Goal: Information Seeking & Learning: Learn about a topic

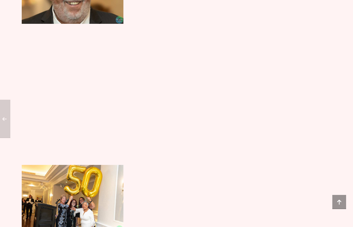
scroll to position [785, 0]
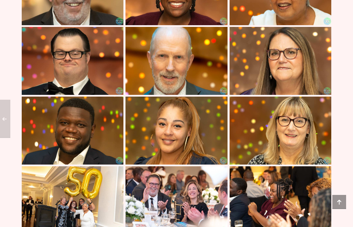
click at [198, 156] on img at bounding box center [176, 131] width 102 height 68
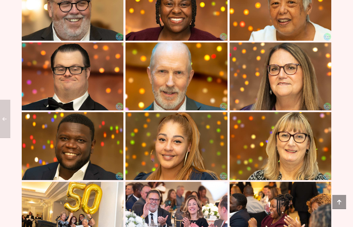
scroll to position [768, 0]
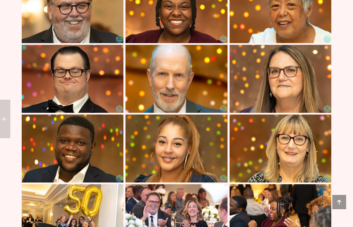
click at [280, 113] on img at bounding box center [281, 79] width 102 height 68
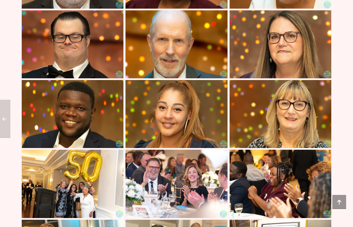
scroll to position [801, 0]
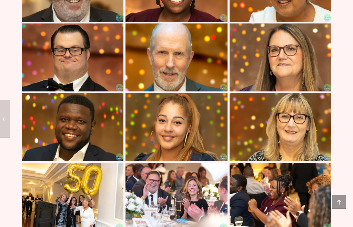
click at [211, 161] on img at bounding box center [176, 127] width 102 height 68
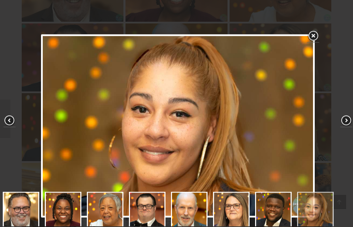
scroll to position [789, 0]
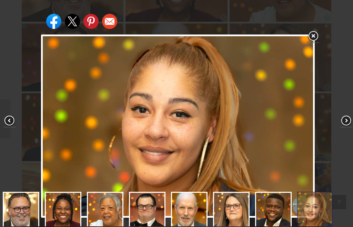
click at [318, 34] on link at bounding box center [313, 36] width 12 height 13
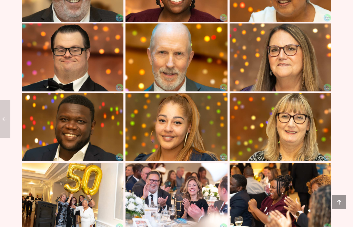
click at [264, 155] on img at bounding box center [281, 127] width 102 height 68
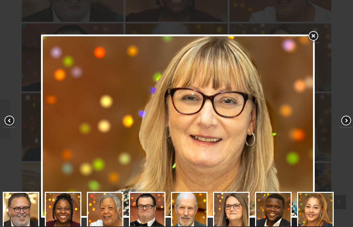
scroll to position [37, 0]
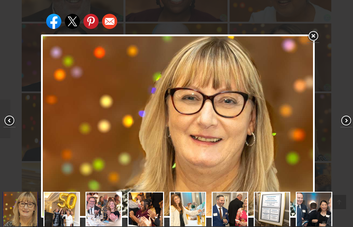
click at [314, 34] on link at bounding box center [313, 36] width 12 height 13
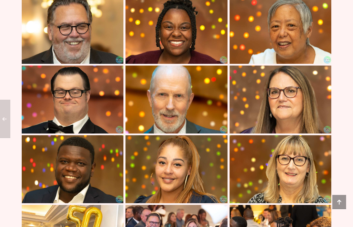
scroll to position [746, 0]
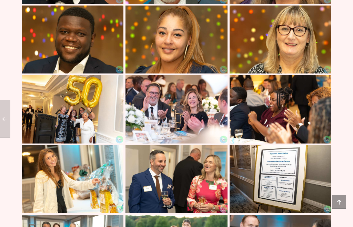
scroll to position [877, 0]
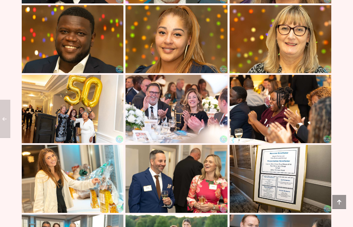
click at [202, 143] on img at bounding box center [176, 109] width 102 height 68
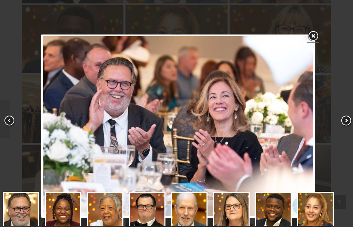
scroll to position [37, 0]
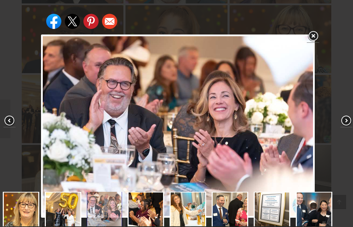
click at [316, 36] on link at bounding box center [313, 36] width 12 height 13
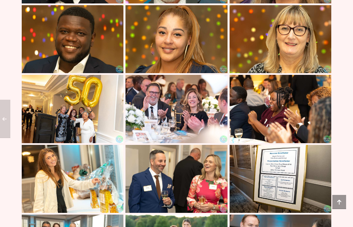
click at [289, 138] on img at bounding box center [281, 109] width 102 height 68
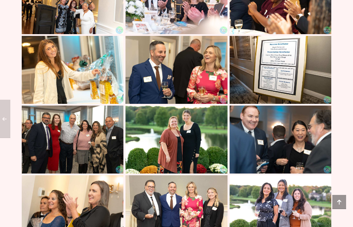
scroll to position [986, 0]
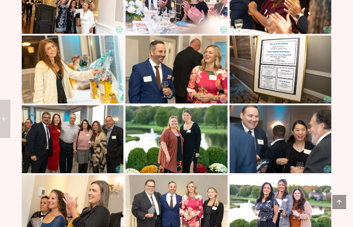
click at [183, 94] on img at bounding box center [176, 70] width 102 height 68
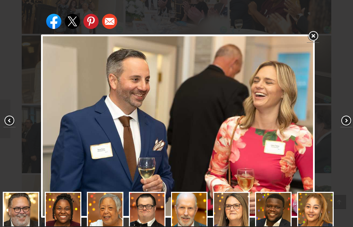
scroll to position [37, 0]
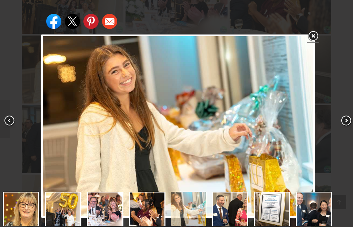
click at [312, 35] on link at bounding box center [313, 36] width 12 height 13
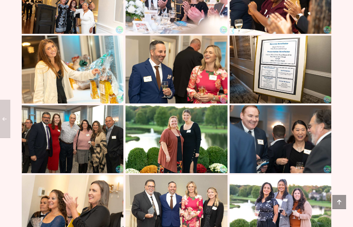
click at [281, 103] on img at bounding box center [281, 70] width 102 height 68
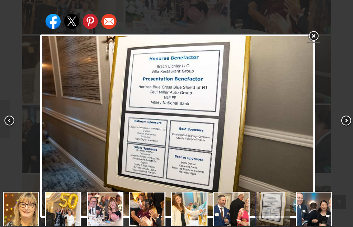
click at [316, 33] on link at bounding box center [313, 36] width 12 height 13
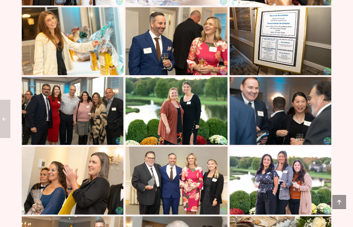
scroll to position [1032, 0]
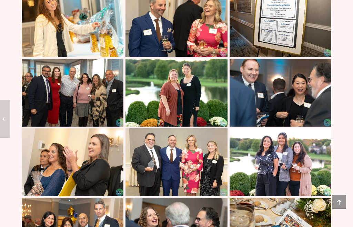
click at [108, 127] on img at bounding box center [73, 93] width 102 height 68
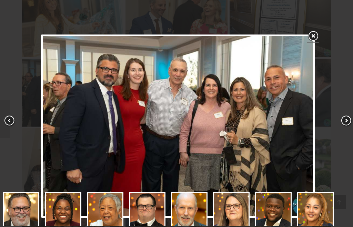
scroll to position [73, 0]
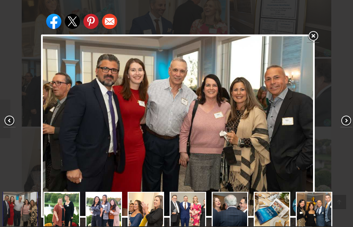
click at [314, 31] on link at bounding box center [313, 36] width 12 height 13
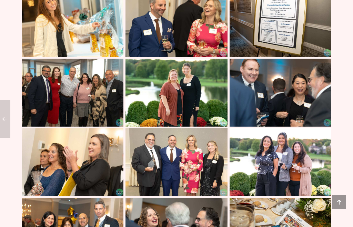
click at [210, 127] on img at bounding box center [176, 93] width 102 height 68
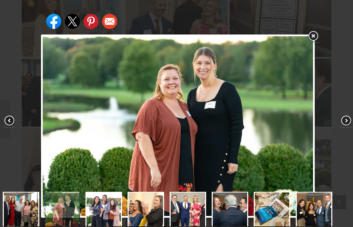
click at [318, 31] on link at bounding box center [313, 36] width 12 height 13
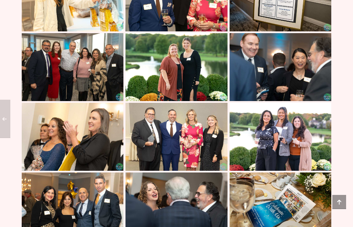
scroll to position [1062, 0]
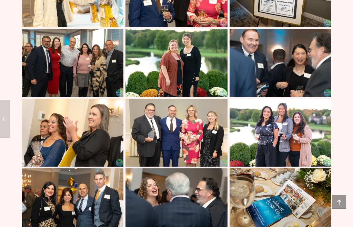
click at [283, 97] on img at bounding box center [281, 63] width 102 height 68
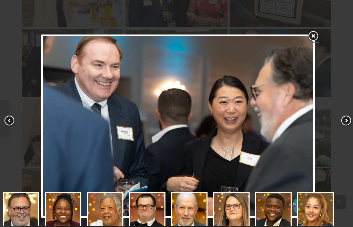
scroll to position [37, 0]
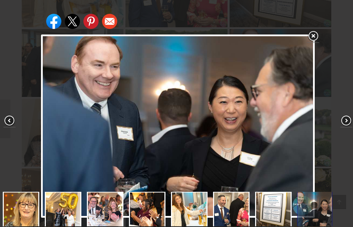
click at [315, 33] on link at bounding box center [313, 36] width 12 height 13
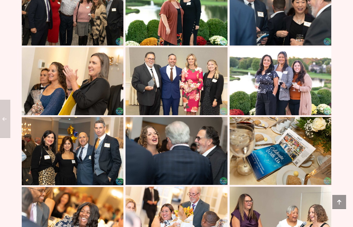
scroll to position [1115, 0]
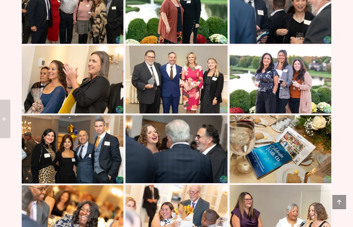
click at [101, 113] on img at bounding box center [73, 80] width 102 height 68
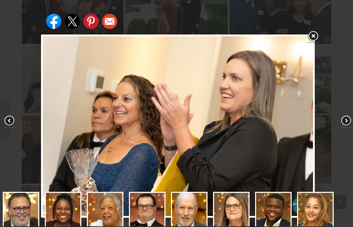
scroll to position [73, 0]
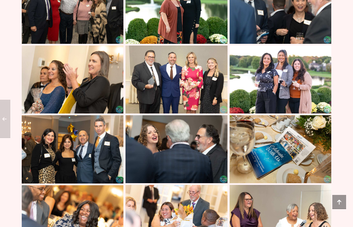
click at [220, 113] on img at bounding box center [176, 80] width 102 height 68
click at [266, 113] on img at bounding box center [281, 80] width 102 height 68
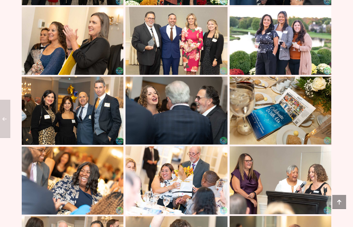
scroll to position [1154, 0]
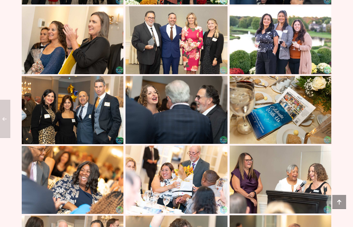
click at [103, 144] on img at bounding box center [73, 110] width 102 height 68
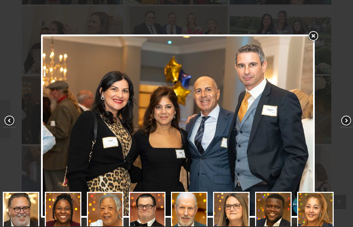
scroll to position [73, 0]
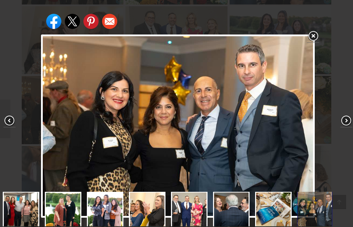
click at [315, 36] on link at bounding box center [313, 36] width 12 height 13
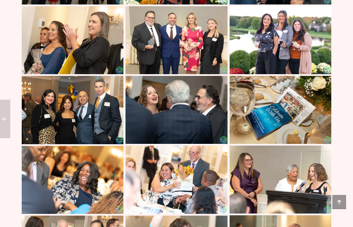
click at [287, 74] on img at bounding box center [281, 40] width 102 height 68
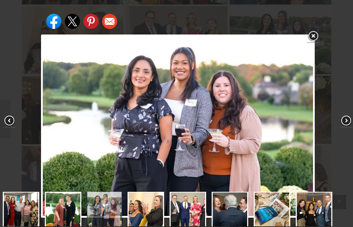
click at [315, 33] on link at bounding box center [313, 36] width 12 height 13
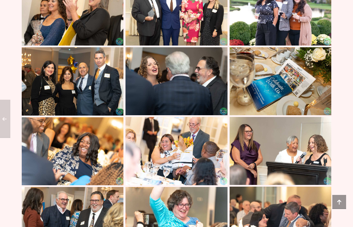
scroll to position [1184, 0]
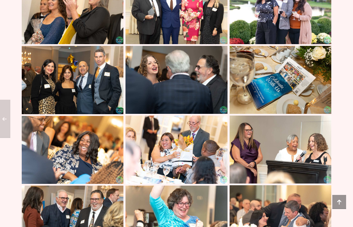
click at [219, 114] on img at bounding box center [176, 80] width 102 height 68
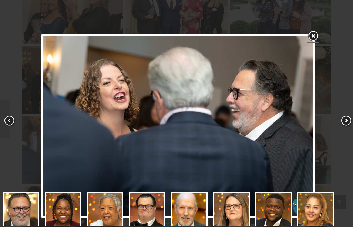
scroll to position [73, 0]
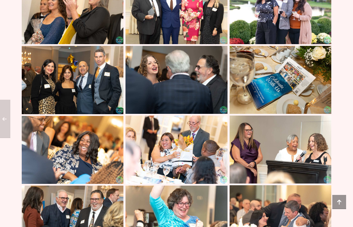
click at [269, 114] on img at bounding box center [281, 80] width 102 height 68
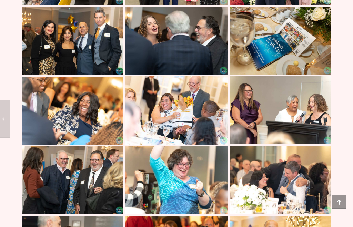
scroll to position [1225, 0]
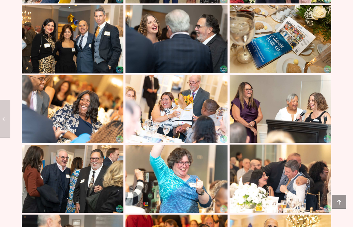
click at [107, 143] on img at bounding box center [73, 109] width 102 height 68
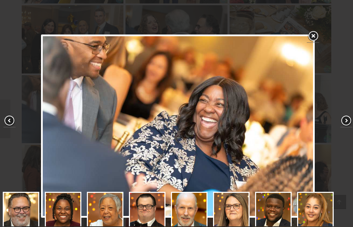
scroll to position [110, 0]
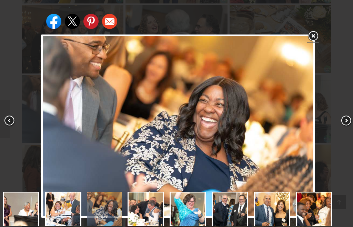
click at [317, 33] on link at bounding box center [313, 36] width 12 height 13
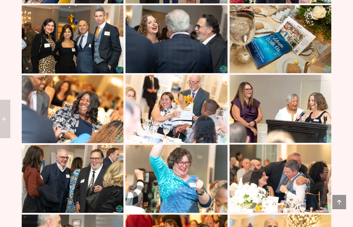
click at [214, 143] on img at bounding box center [176, 109] width 102 height 68
click at [248, 143] on img at bounding box center [281, 109] width 102 height 68
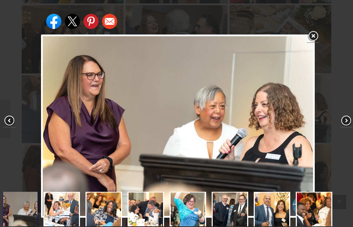
click at [315, 33] on link at bounding box center [313, 36] width 12 height 13
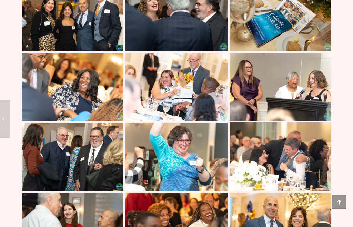
scroll to position [1278, 0]
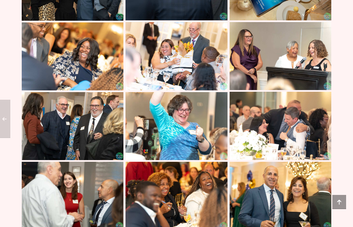
click at [101, 160] on img at bounding box center [73, 126] width 102 height 68
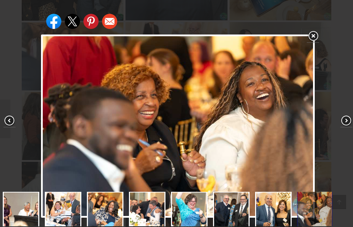
scroll to position [147, 0]
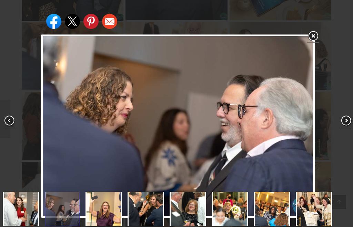
click at [346, 127] on span at bounding box center [346, 121] width 12 height 12
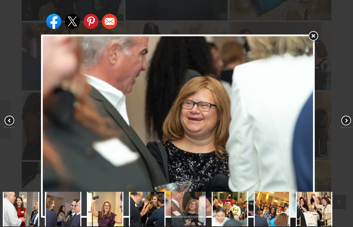
click at [343, 127] on span at bounding box center [346, 121] width 12 height 12
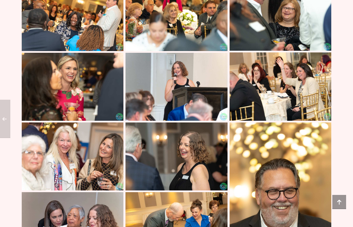
scroll to position [1598, 0]
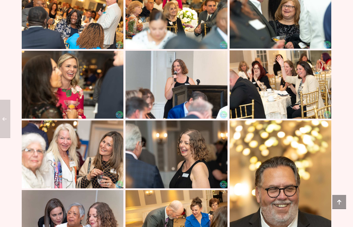
click at [283, 118] on img at bounding box center [281, 84] width 102 height 68
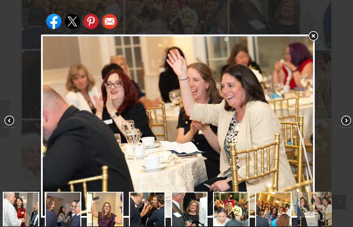
scroll to position [184, 0]
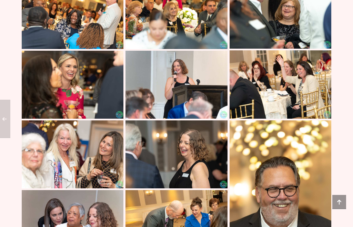
click at [270, 118] on img at bounding box center [281, 84] width 102 height 68
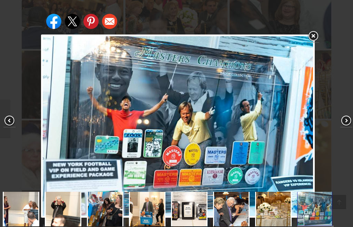
scroll to position [257, 0]
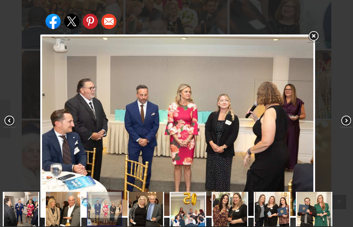
click at [345, 127] on span at bounding box center [346, 121] width 12 height 12
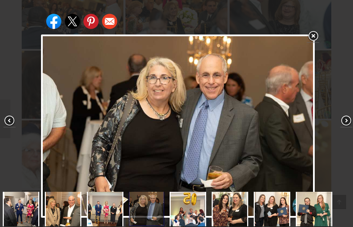
click at [346, 127] on span at bounding box center [346, 121] width 12 height 12
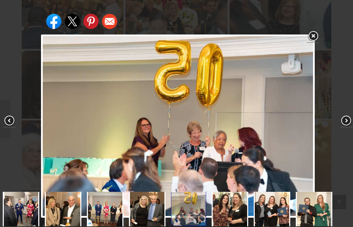
click at [344, 127] on span at bounding box center [346, 121] width 12 height 12
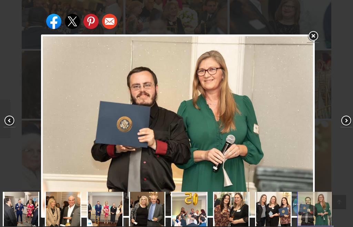
scroll to position [293, 0]
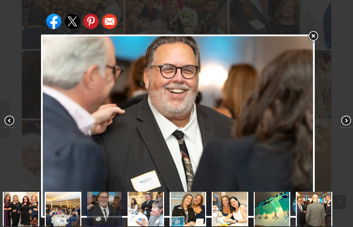
click at [345, 127] on span at bounding box center [346, 121] width 12 height 12
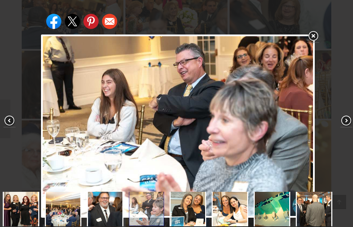
click at [344, 127] on span at bounding box center [346, 121] width 12 height 12
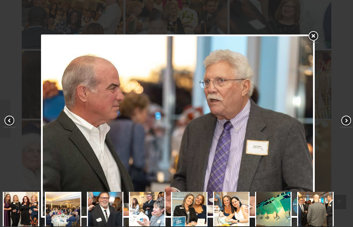
scroll to position [330, 0]
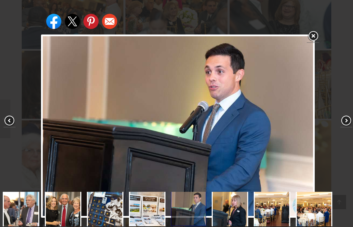
click at [343, 127] on span at bounding box center [346, 121] width 12 height 12
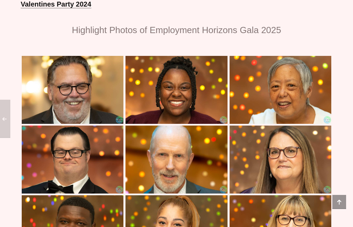
scroll to position [687, 0]
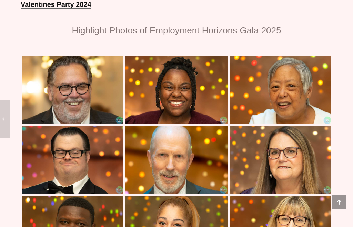
click at [302, 124] on img at bounding box center [281, 90] width 102 height 68
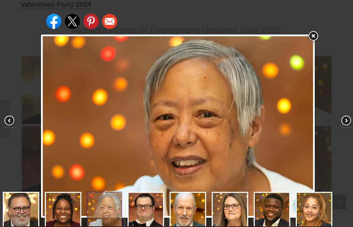
click at [318, 35] on link at bounding box center [313, 36] width 12 height 13
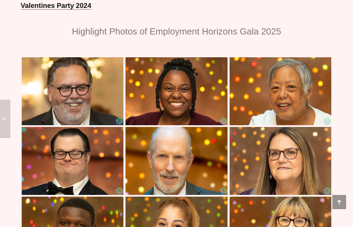
scroll to position [687, 0]
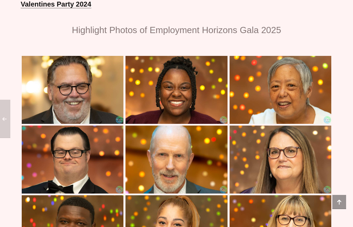
click at [215, 124] on img at bounding box center [176, 90] width 102 height 68
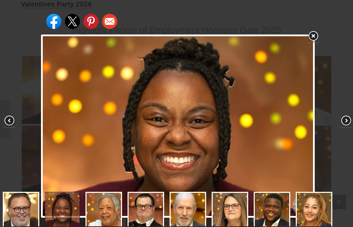
click at [317, 34] on link at bounding box center [313, 36] width 12 height 13
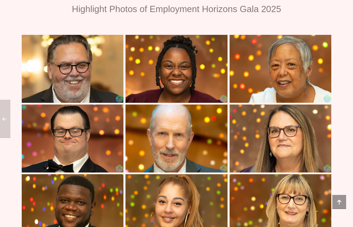
scroll to position [708, 0]
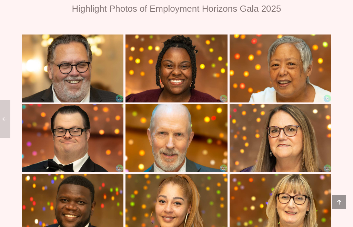
click at [259, 159] on img at bounding box center [281, 138] width 102 height 68
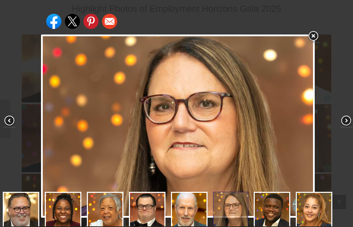
click at [315, 34] on link at bounding box center [313, 36] width 12 height 13
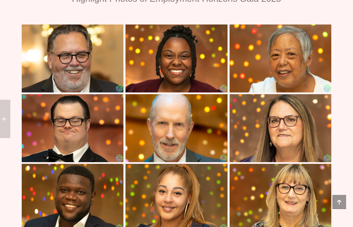
scroll to position [719, 0]
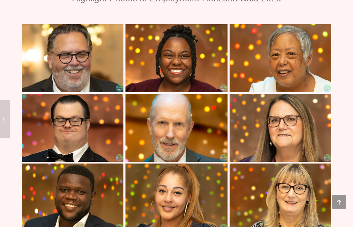
click at [211, 162] on img at bounding box center [176, 128] width 102 height 68
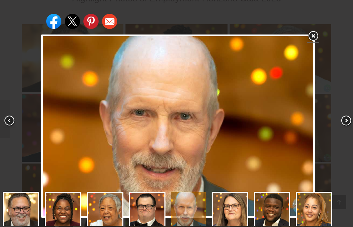
click at [315, 35] on link at bounding box center [313, 36] width 12 height 13
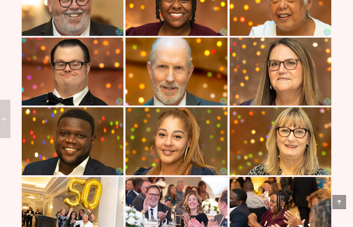
scroll to position [775, 0]
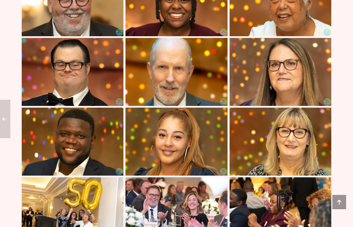
click at [107, 106] on img at bounding box center [73, 72] width 102 height 68
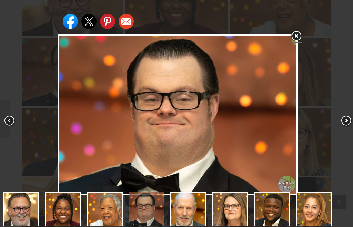
click at [301, 34] on link at bounding box center [296, 36] width 12 height 13
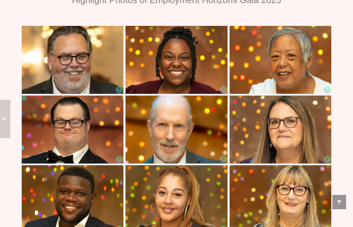
scroll to position [710, 0]
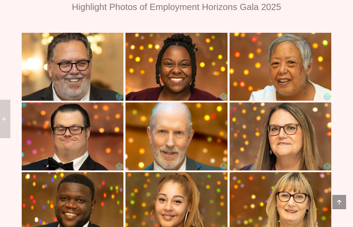
click at [216, 101] on img at bounding box center [176, 67] width 102 height 68
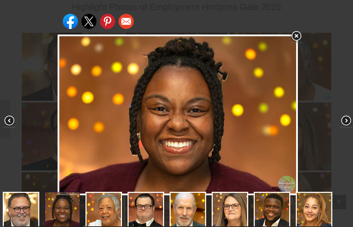
click at [301, 32] on link at bounding box center [296, 36] width 12 height 13
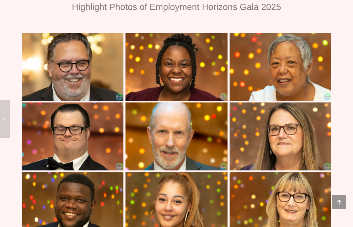
click at [270, 101] on img at bounding box center [281, 67] width 102 height 68
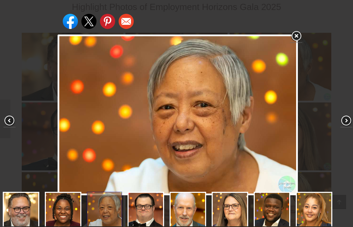
click at [301, 30] on link at bounding box center [296, 36] width 12 height 13
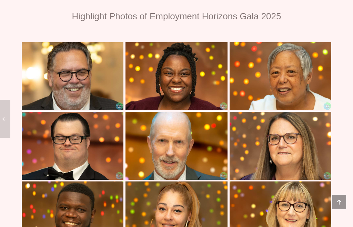
scroll to position [700, 0]
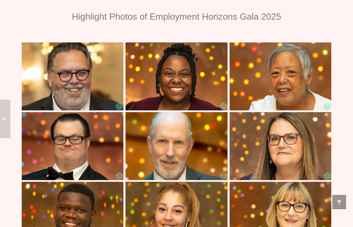
click at [272, 110] on img at bounding box center [281, 76] width 102 height 68
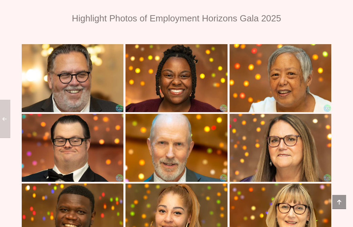
scroll to position [701, 0]
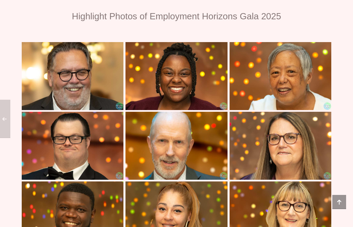
click at [257, 171] on img at bounding box center [281, 146] width 102 height 68
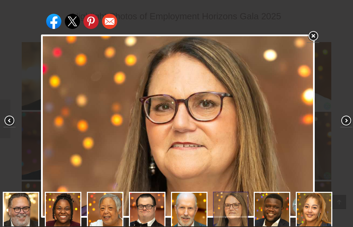
click at [313, 37] on link at bounding box center [313, 36] width 12 height 13
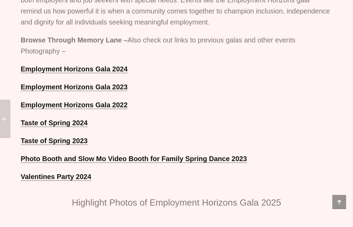
scroll to position [519, 0]
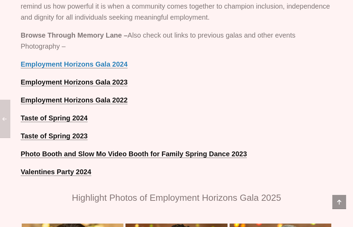
click at [118, 68] on link "Employment Horizons Gala 2024" at bounding box center [74, 64] width 107 height 8
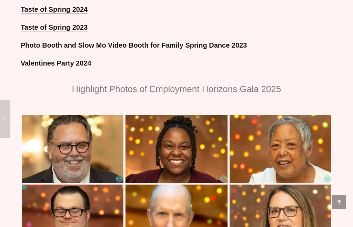
scroll to position [627, 0]
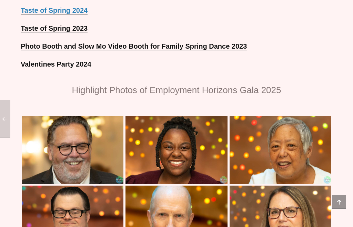
click at [66, 14] on strong "Taste of Spring 2024" at bounding box center [54, 11] width 67 height 8
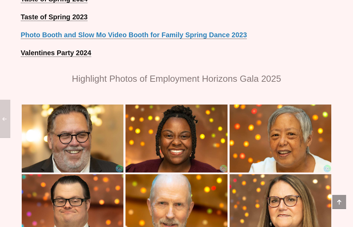
scroll to position [638, 0]
click at [88, 39] on strong "Photo Booth and Slow Mo Video Booth for Family Spring Dance 2023" at bounding box center [134, 35] width 226 height 8
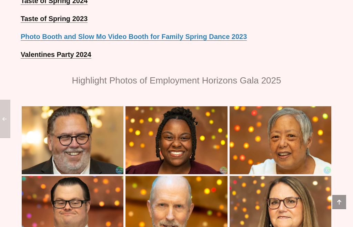
scroll to position [624, 0]
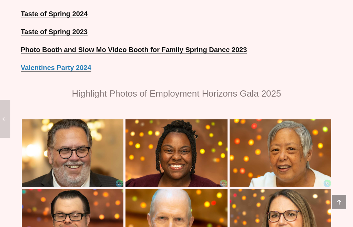
click at [79, 72] on link "Valentines Party 2024" at bounding box center [56, 68] width 71 height 8
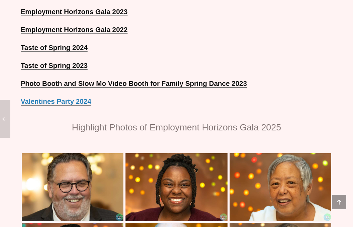
scroll to position [589, 0]
click at [79, 70] on link "Taste of Spring 2023" at bounding box center [54, 66] width 67 height 8
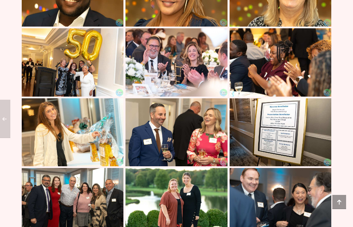
scroll to position [922, 0]
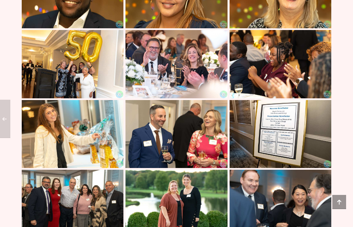
click at [209, 98] on img at bounding box center [176, 64] width 102 height 68
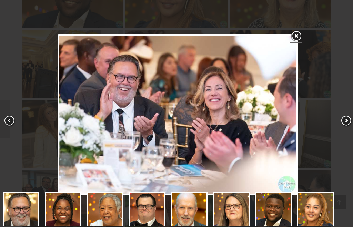
scroll to position [37, 0]
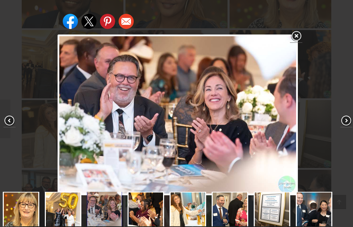
click at [295, 37] on link at bounding box center [296, 36] width 12 height 13
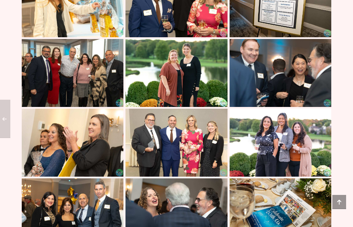
scroll to position [1052, 0]
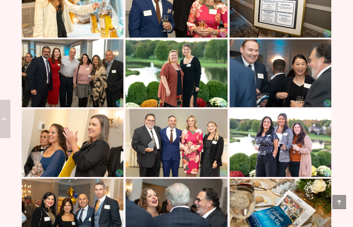
click at [51, 10] on img at bounding box center [73, 4] width 102 height 68
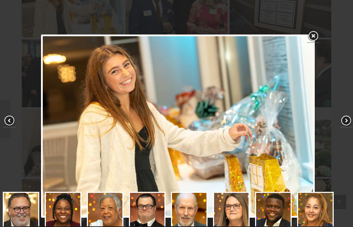
scroll to position [37, 0]
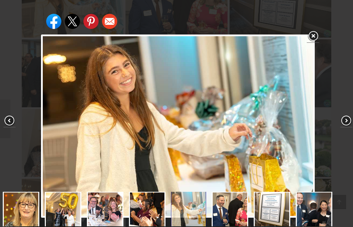
click at [316, 33] on link at bounding box center [313, 36] width 12 height 13
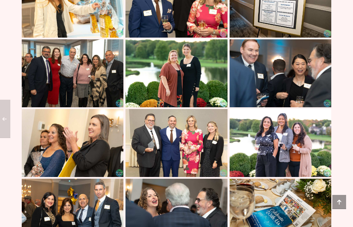
click at [214, 107] on img at bounding box center [176, 73] width 102 height 68
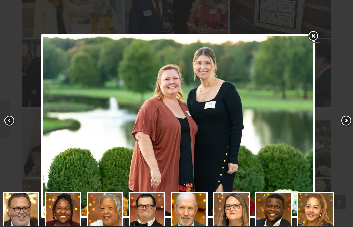
scroll to position [73, 0]
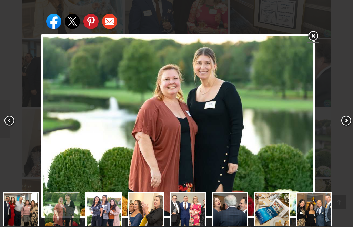
click at [317, 34] on link at bounding box center [313, 36] width 12 height 13
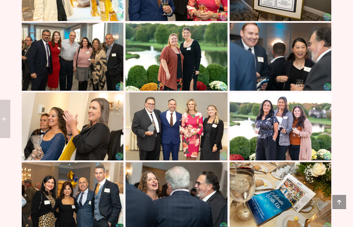
scroll to position [1069, 0]
click at [278, 91] on img at bounding box center [281, 57] width 102 height 68
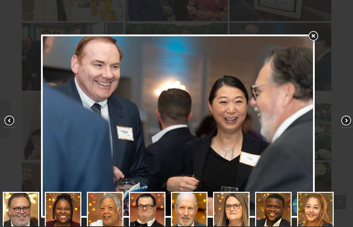
scroll to position [37, 0]
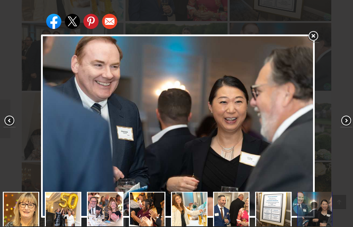
click at [317, 32] on link at bounding box center [313, 36] width 12 height 13
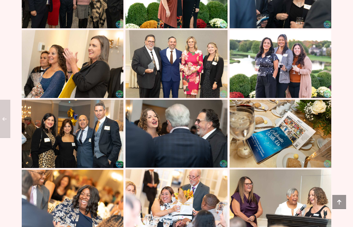
scroll to position [1132, 0]
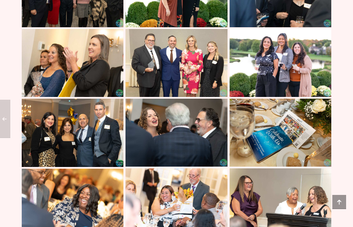
click at [99, 97] on img at bounding box center [73, 63] width 102 height 68
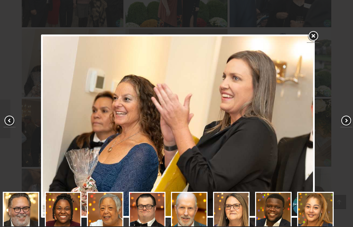
scroll to position [73, 0]
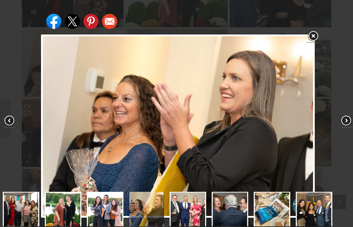
click at [312, 38] on link at bounding box center [313, 36] width 12 height 13
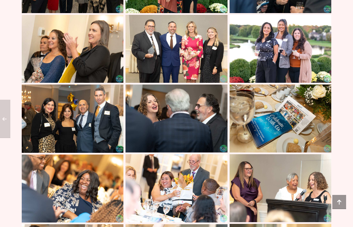
scroll to position [1146, 0]
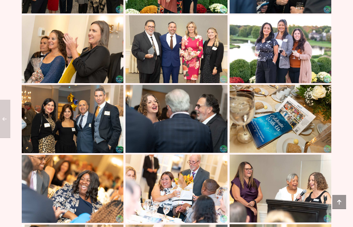
click at [209, 150] on img at bounding box center [176, 119] width 102 height 68
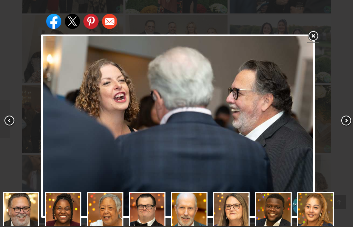
scroll to position [73, 0]
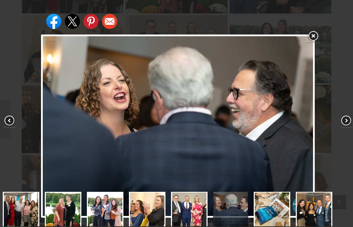
click at [318, 30] on link at bounding box center [313, 36] width 12 height 13
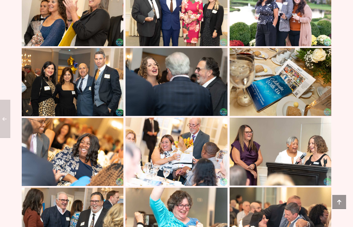
scroll to position [1183, 0]
click at [265, 116] on img at bounding box center [281, 82] width 102 height 68
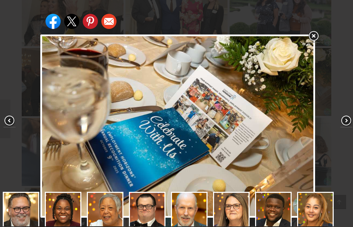
scroll to position [73, 0]
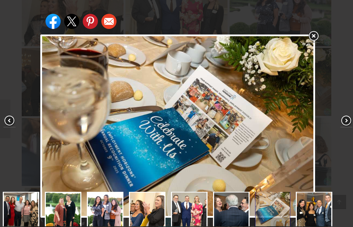
click at [316, 32] on link at bounding box center [313, 36] width 12 height 13
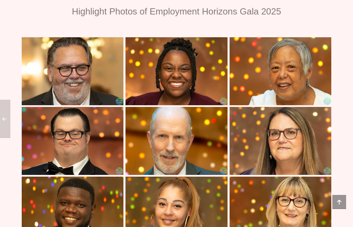
scroll to position [706, 0]
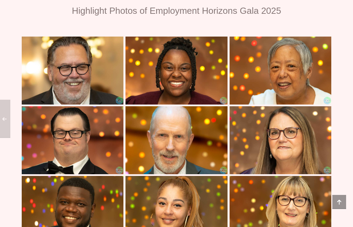
click at [282, 105] on img at bounding box center [281, 71] width 102 height 68
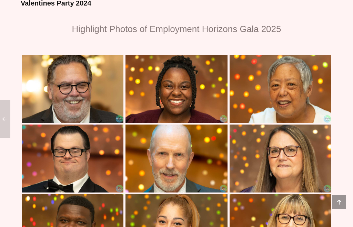
scroll to position [688, 0]
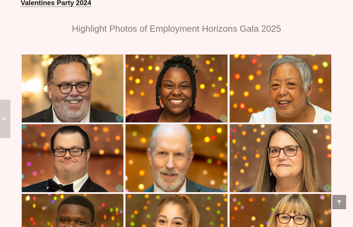
click at [213, 122] on img at bounding box center [176, 88] width 102 height 68
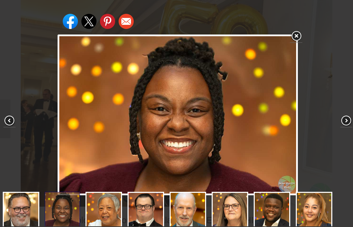
scroll to position [21, 0]
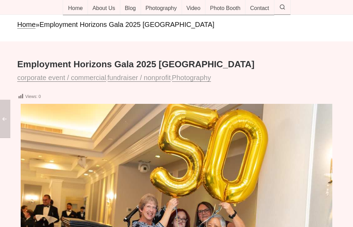
click at [300, 27] on div "Share on Facebook Share on Twitter Share on Pinterest Share on Email" at bounding box center [178, 115] width 356 height 230
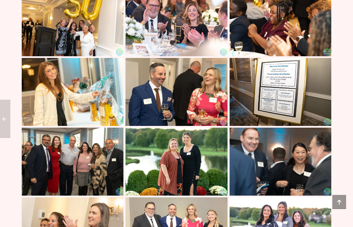
scroll to position [963, 0]
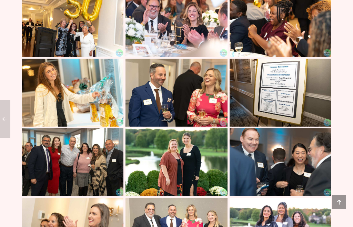
click at [84, 127] on img at bounding box center [73, 93] width 102 height 68
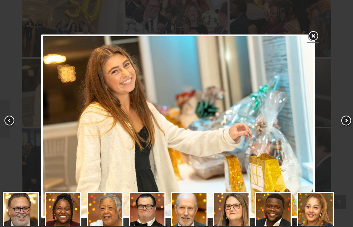
scroll to position [37, 0]
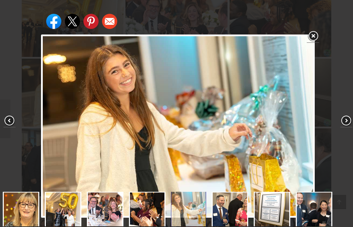
click at [314, 34] on link at bounding box center [313, 36] width 12 height 13
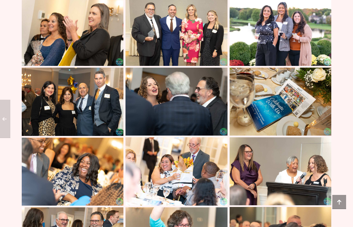
scroll to position [1150, 0]
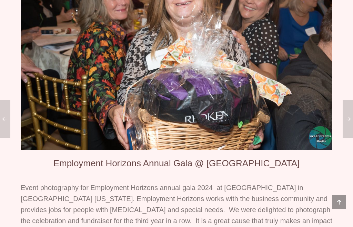
scroll to position [159, 0]
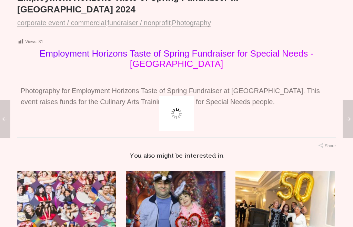
scroll to position [85, 0]
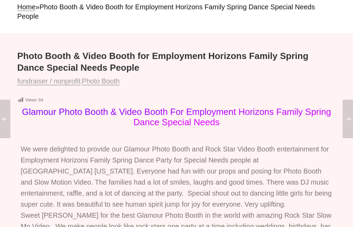
scroll to position [39, 0]
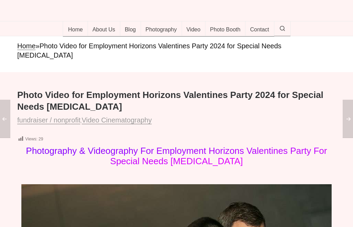
scroll to position [11, 0]
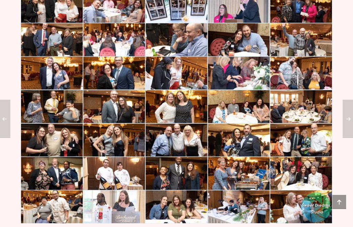
click at [268, 154] on img at bounding box center [177, 97] width 312 height 254
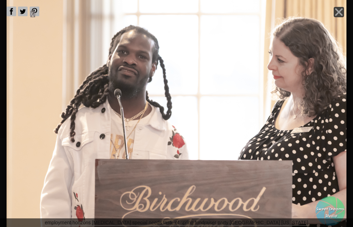
click at [339, 17] on icon "Close" at bounding box center [339, 12] width 10 height 10
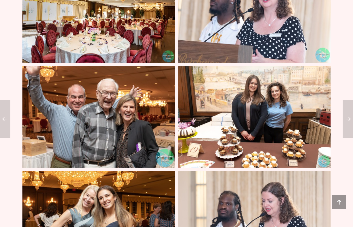
scroll to position [1109, 0]
